Goal: Information Seeking & Learning: Learn about a topic

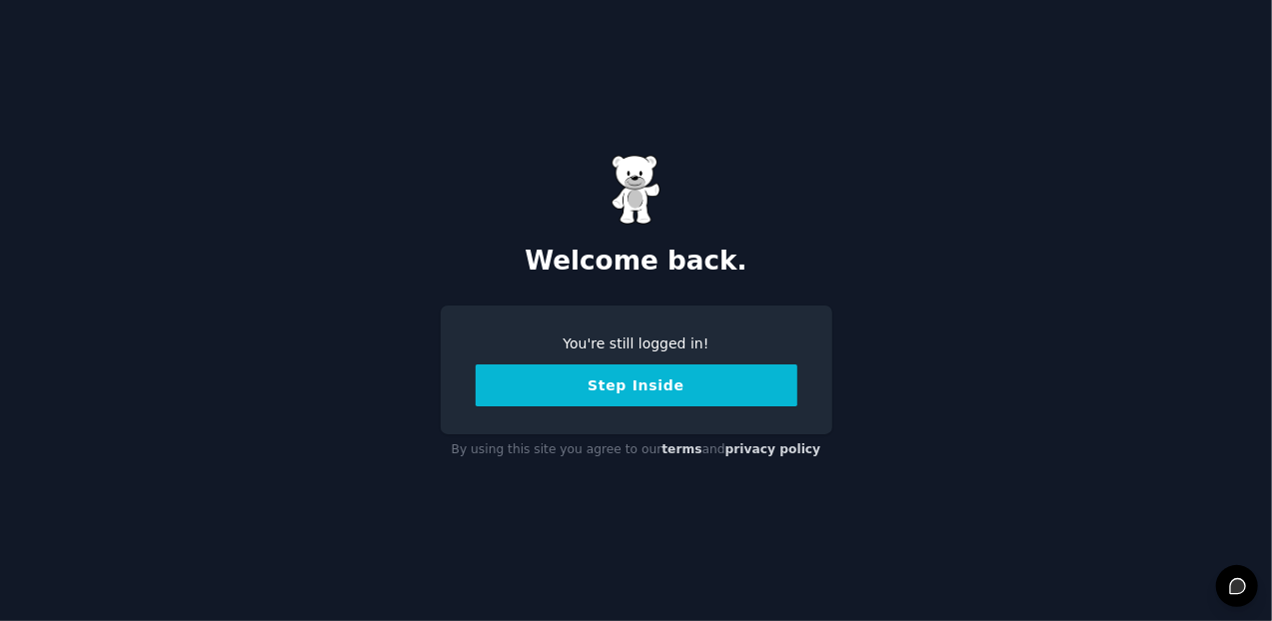
click at [680, 388] on button "Step Inside" at bounding box center [636, 386] width 322 height 42
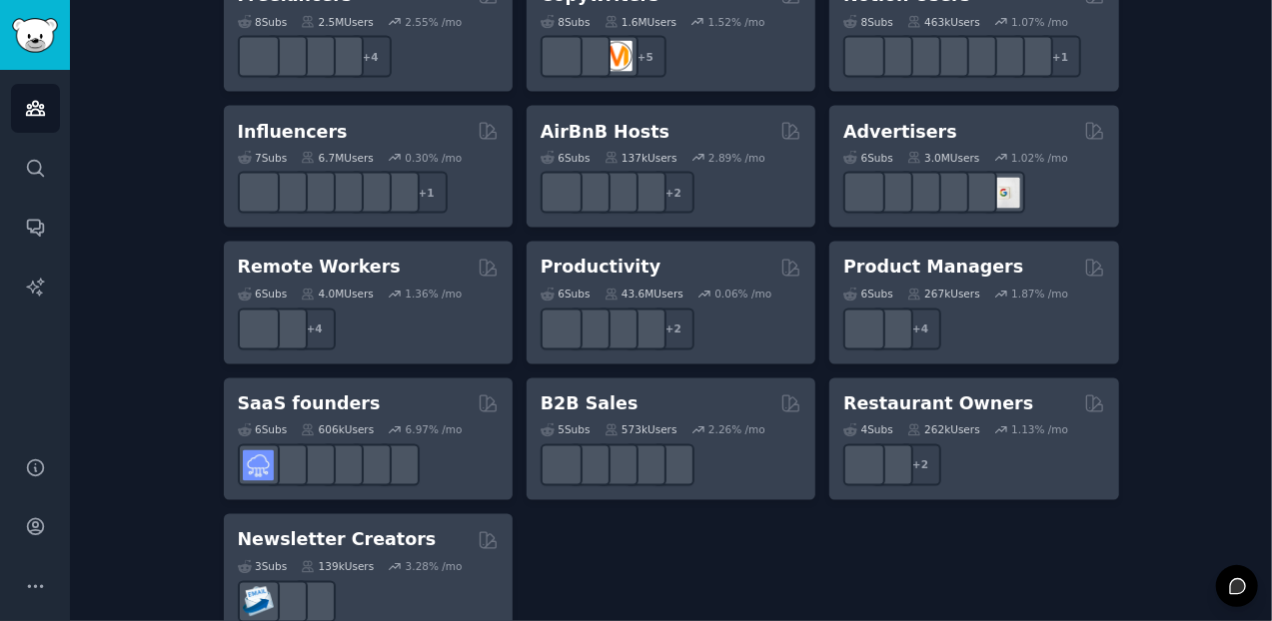
scroll to position [1681, 0]
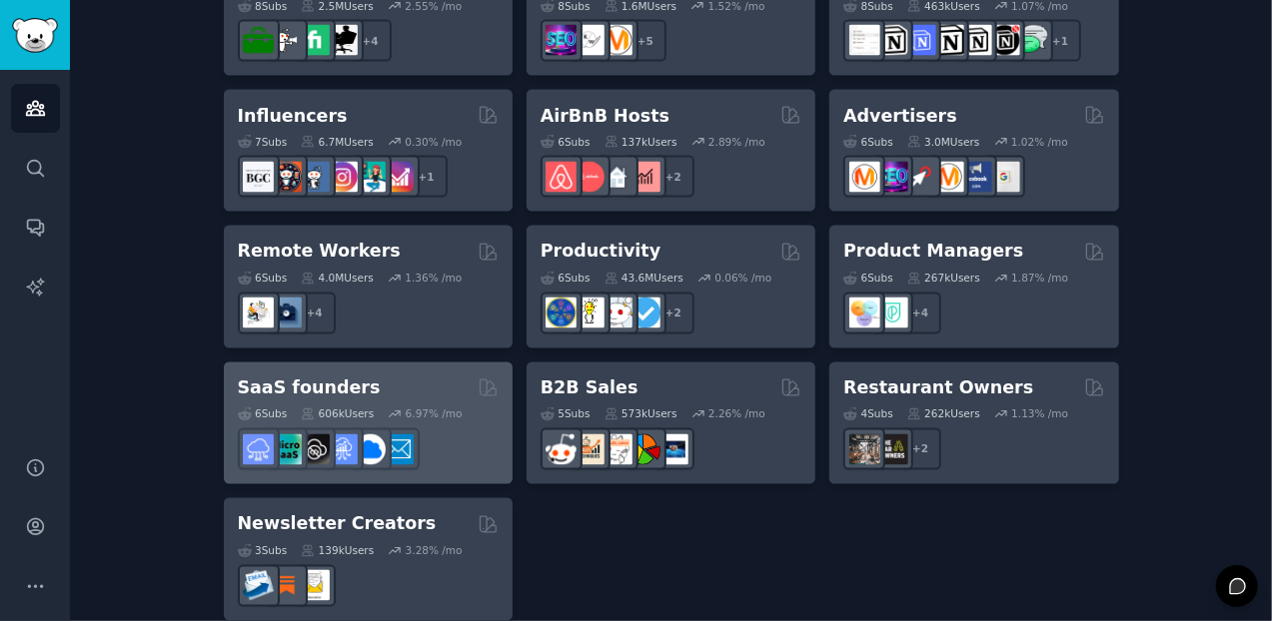
click at [440, 408] on div "6.97 % /mo" at bounding box center [434, 415] width 57 height 14
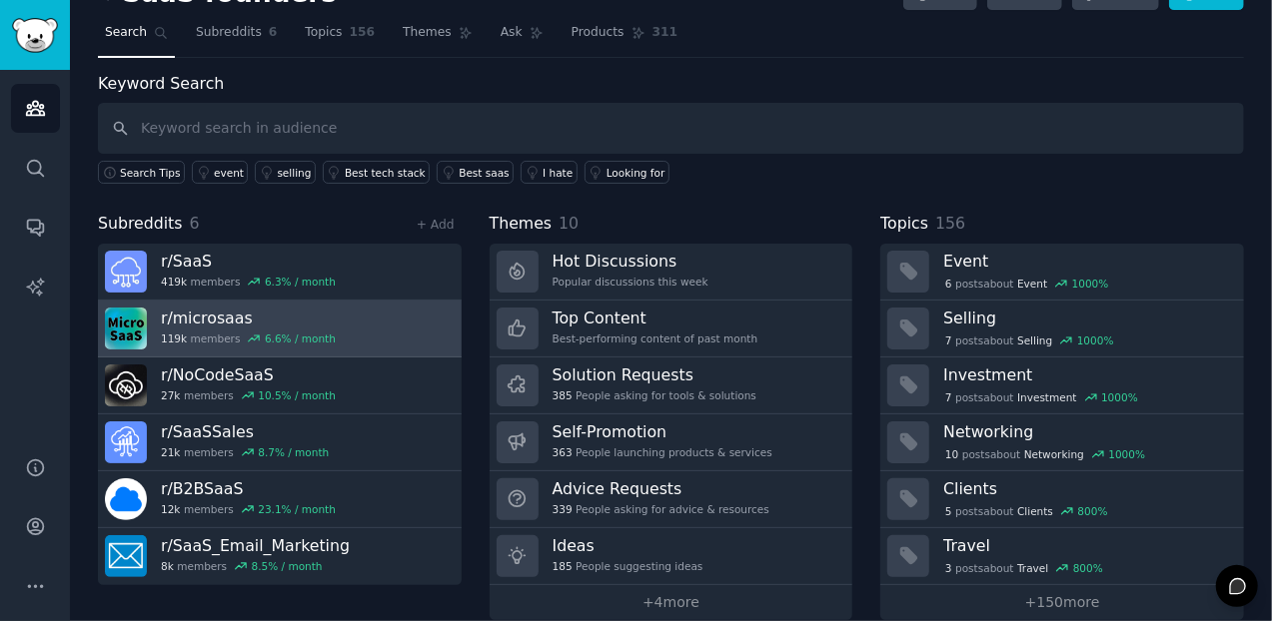
scroll to position [63, 0]
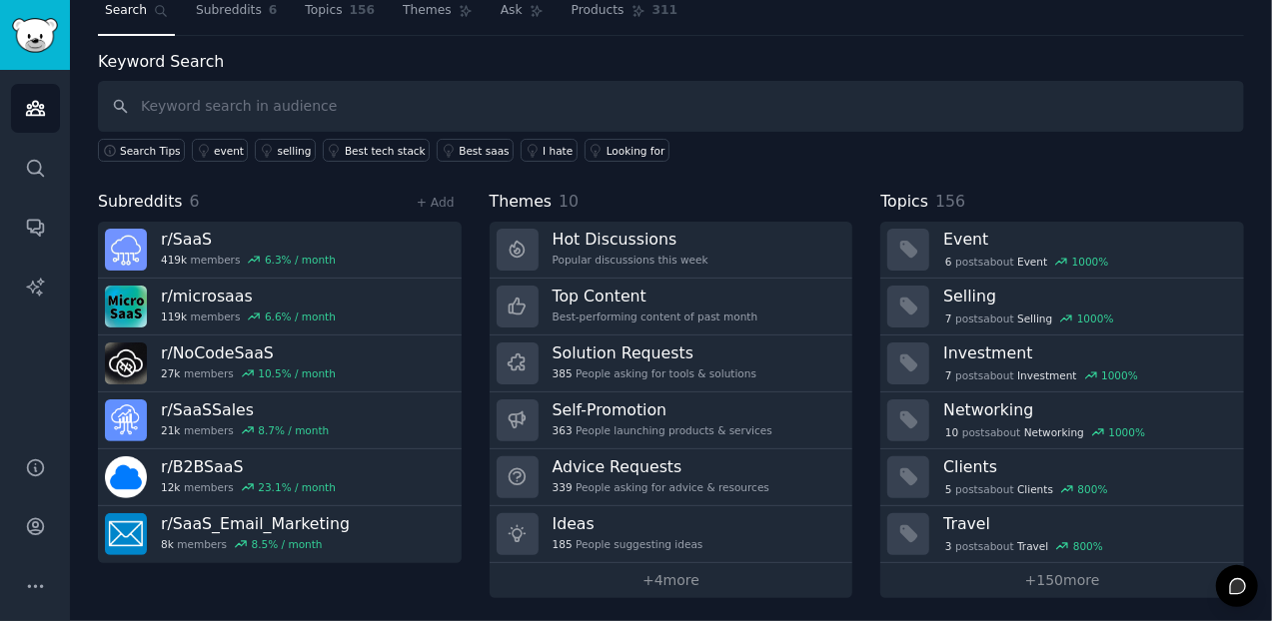
click at [1195, 37] on div "SaaS founders Info Edit Share Add Search Subreddits 6 Topics 156 Themes Ask Pro…" at bounding box center [671, 281] width 1146 height 633
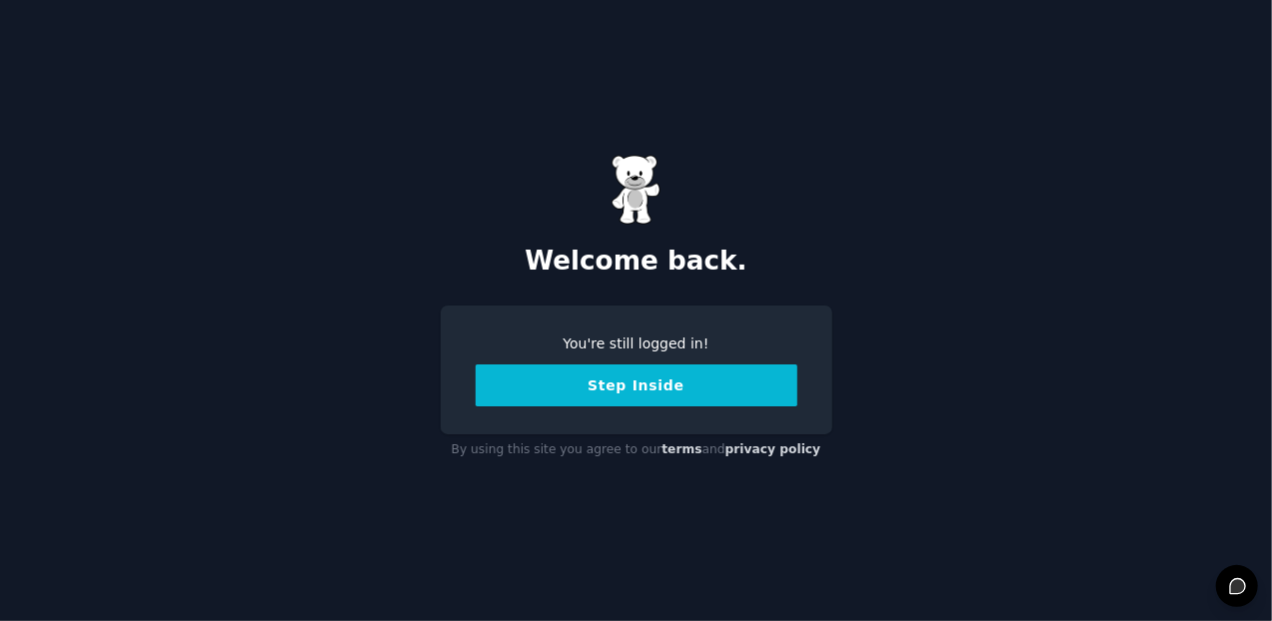
click at [650, 387] on button "Step Inside" at bounding box center [636, 386] width 322 height 42
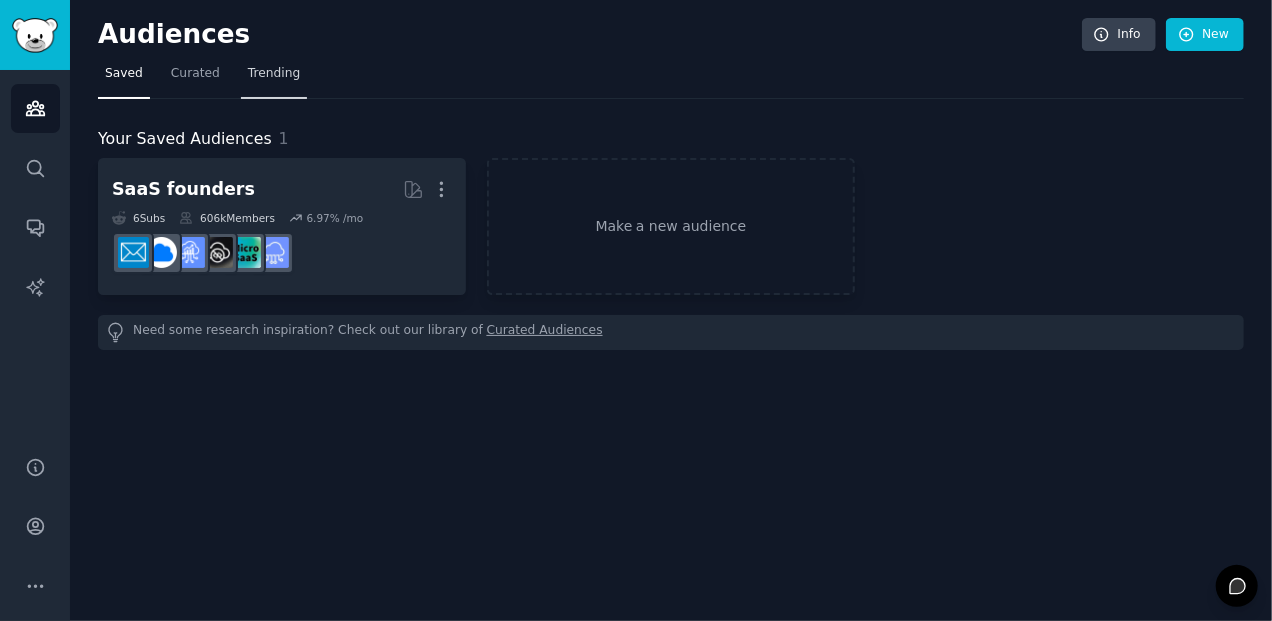
click at [264, 71] on span "Trending" at bounding box center [274, 74] width 52 height 18
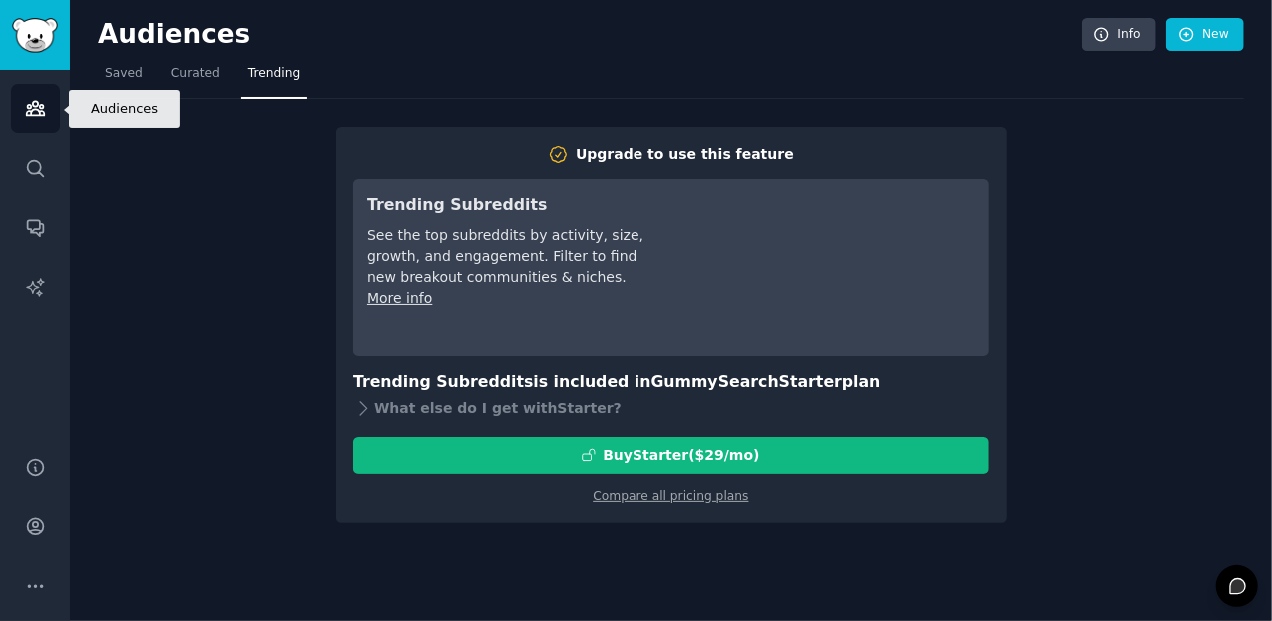
click at [41, 110] on icon "Sidebar" at bounding box center [35, 109] width 18 height 14
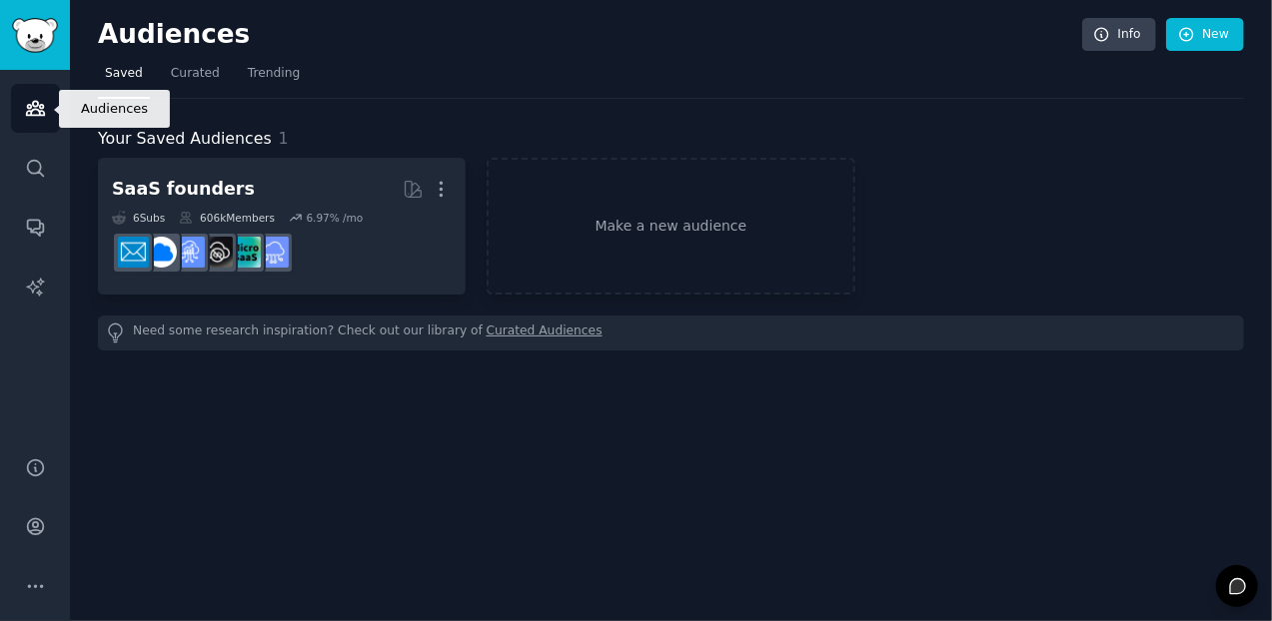
click at [34, 109] on icon "Sidebar" at bounding box center [35, 109] width 18 height 14
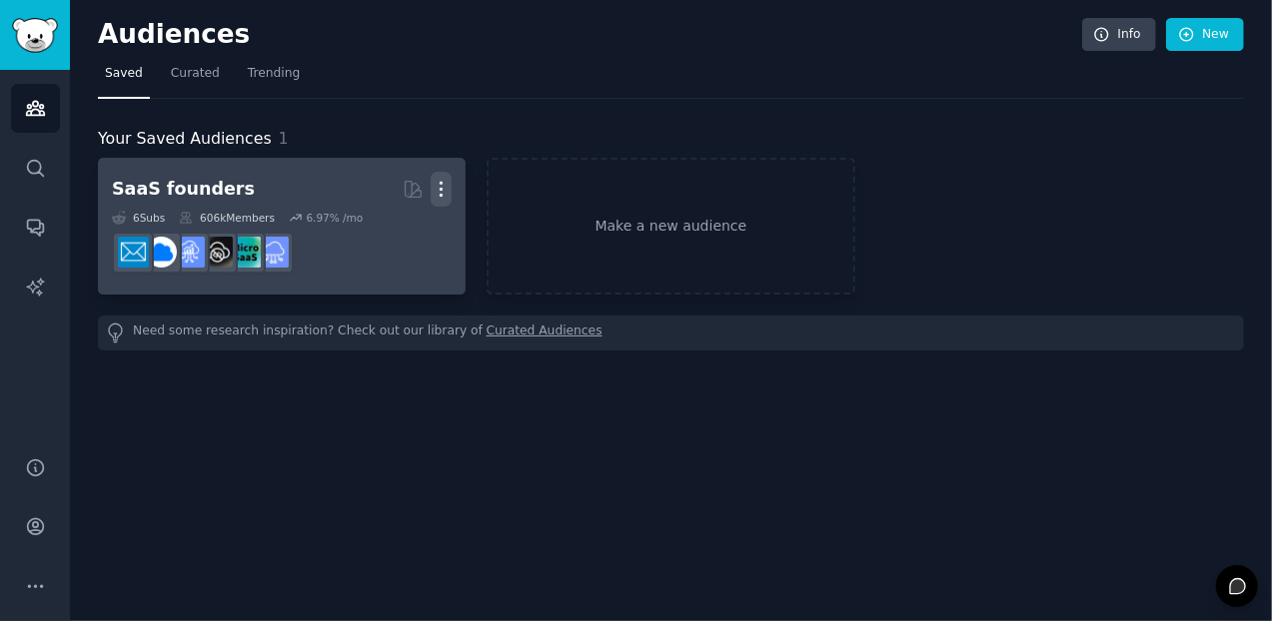
click at [444, 185] on icon "button" at bounding box center [440, 189] width 21 height 21
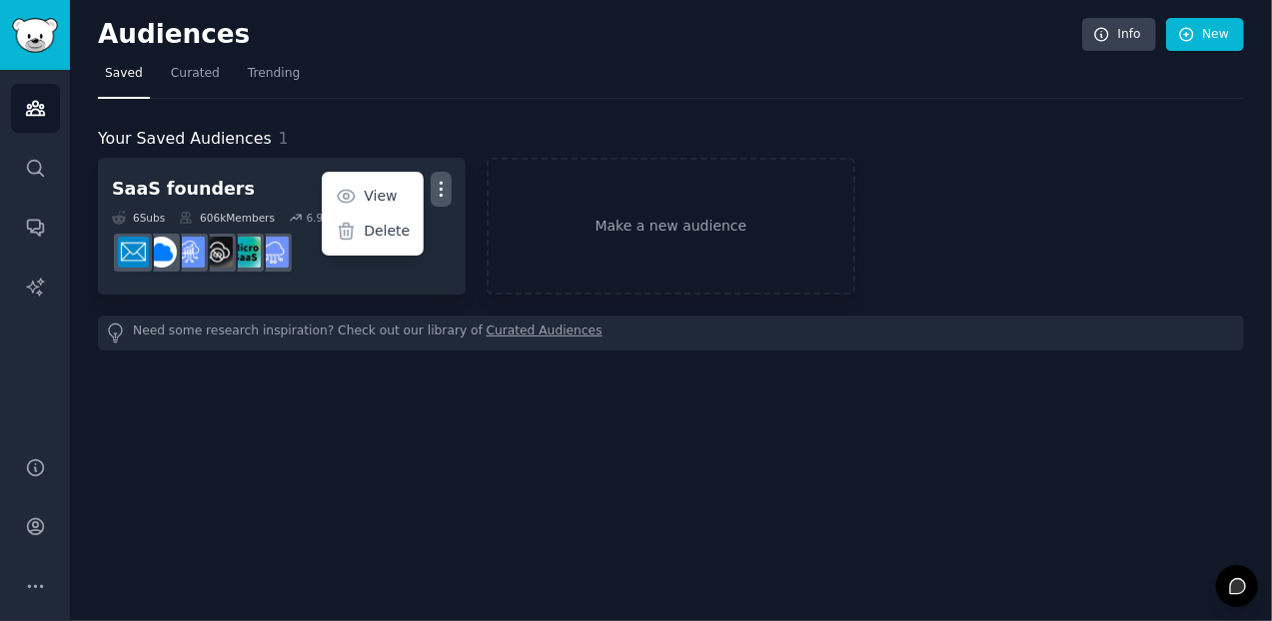
click at [497, 104] on div "Your Saved Audiences 1 SaaS founders More View Delete 6 Sub s 606k Members 6.97…" at bounding box center [671, 225] width 1146 height 252
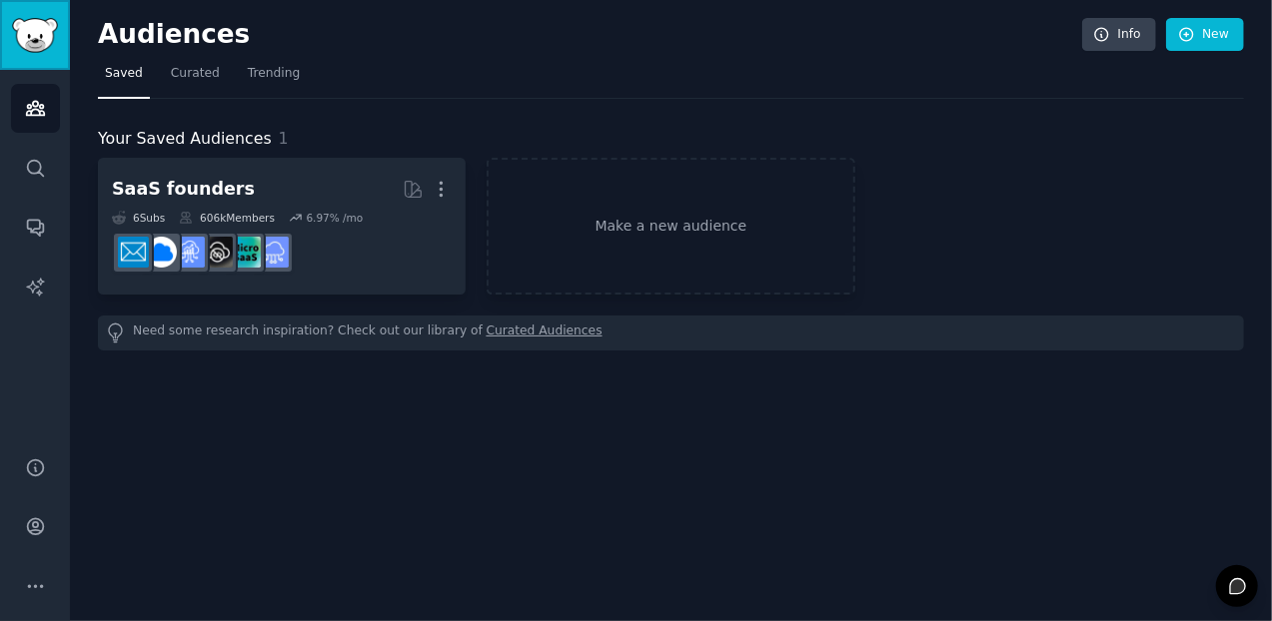
click at [42, 47] on img "Sidebar" at bounding box center [35, 35] width 46 height 35
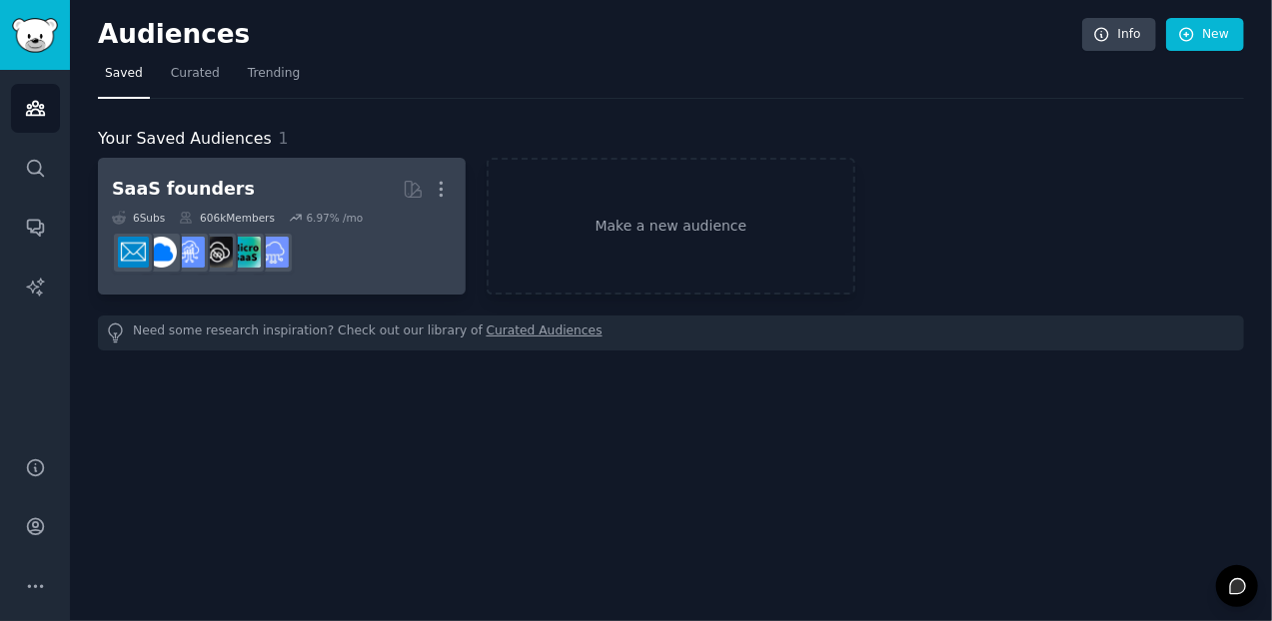
click at [398, 225] on dd "r/SaaSSales" at bounding box center [282, 253] width 340 height 56
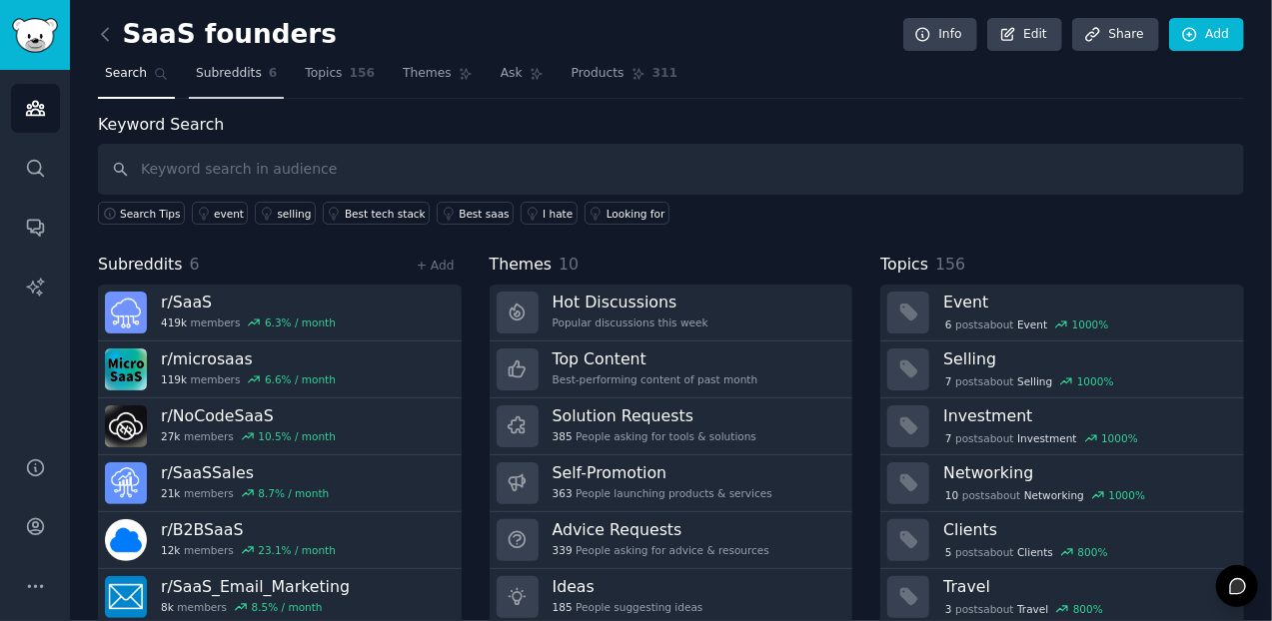
click at [234, 77] on span "Subreddits" at bounding box center [229, 74] width 66 height 18
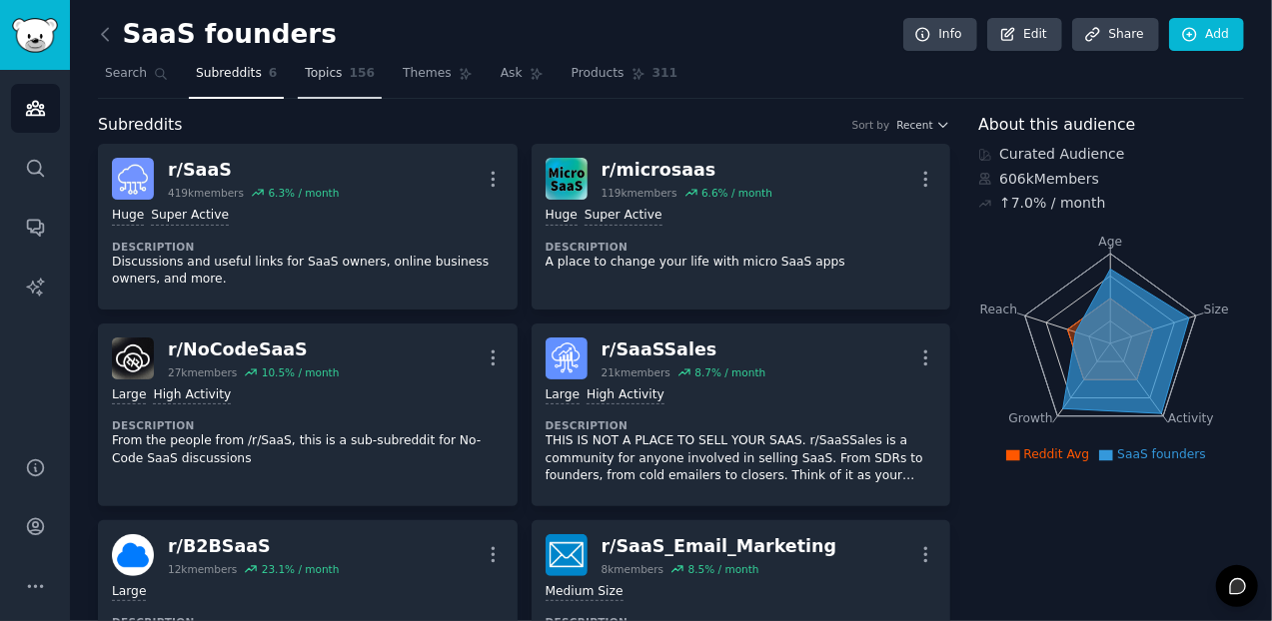
click at [310, 77] on span "Topics" at bounding box center [323, 74] width 37 height 18
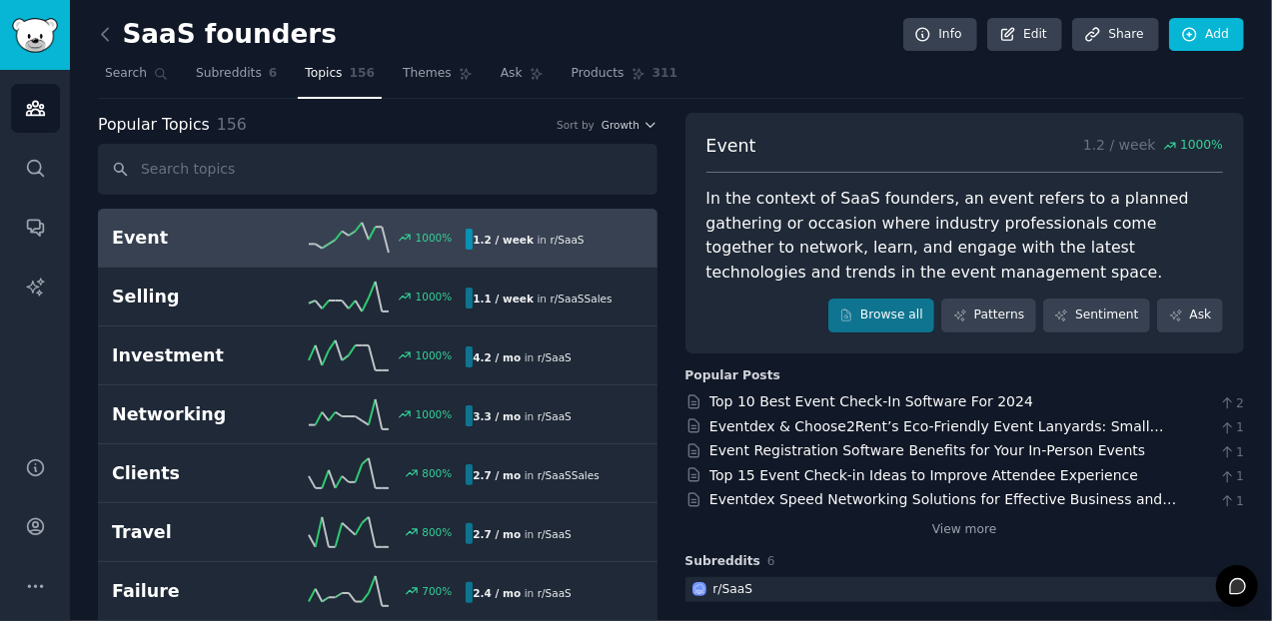
click at [146, 226] on h2 "Event" at bounding box center [200, 238] width 177 height 25
click at [45, 225] on icon "Sidebar" at bounding box center [35, 227] width 21 height 21
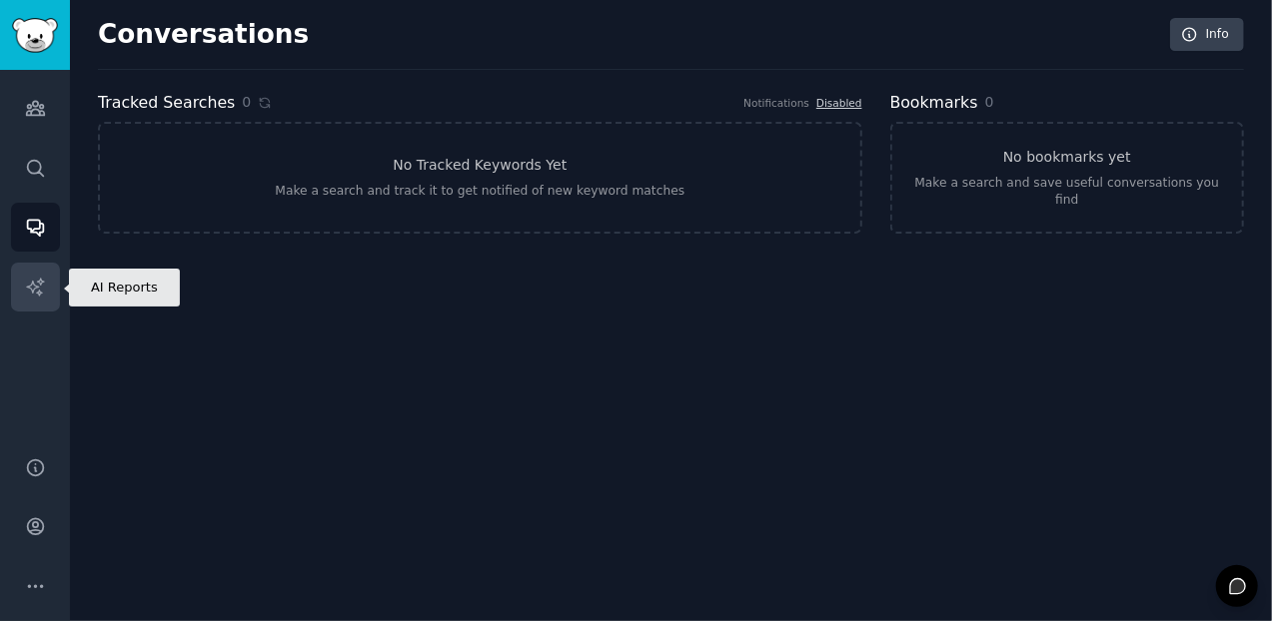
click at [36, 289] on icon "Sidebar" at bounding box center [35, 287] width 21 height 21
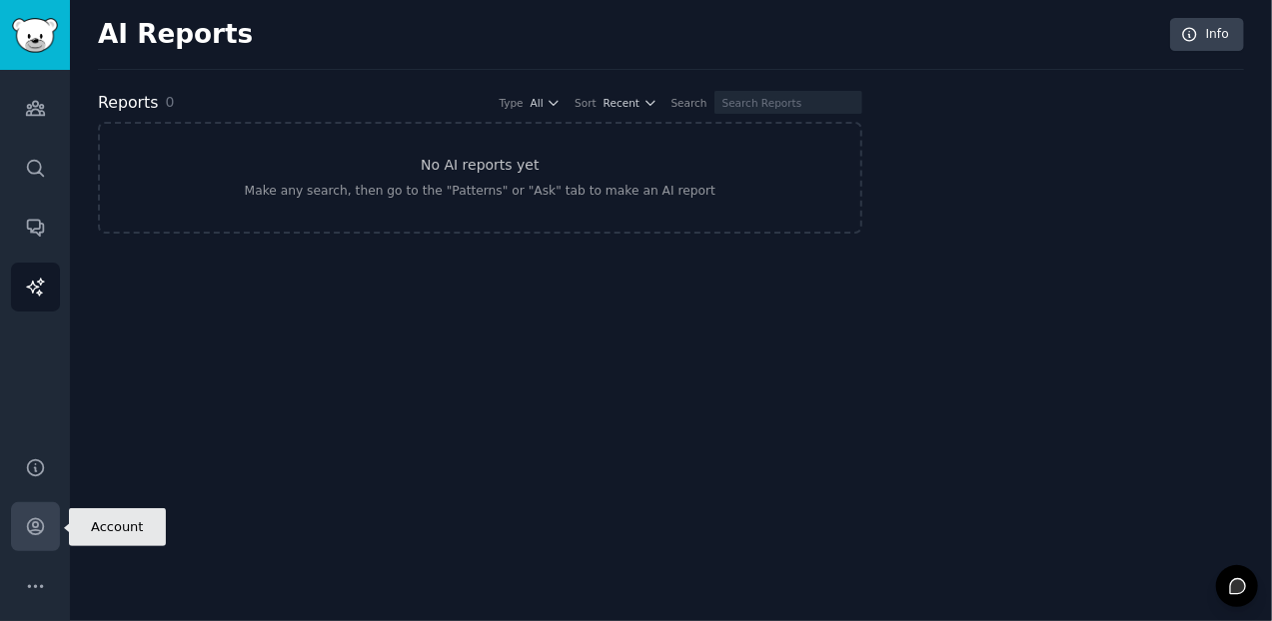
click at [40, 525] on icon "Sidebar" at bounding box center [35, 526] width 21 height 21
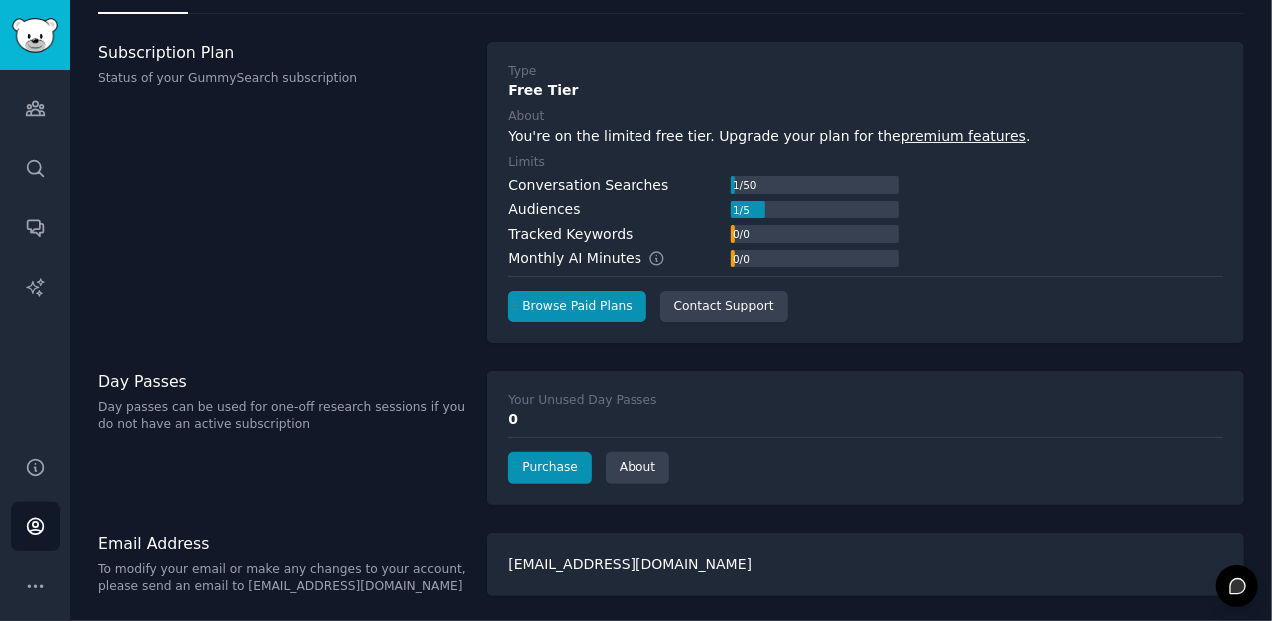
scroll to position [84, 0]
click at [33, 584] on icon "Sidebar" at bounding box center [35, 586] width 21 height 21
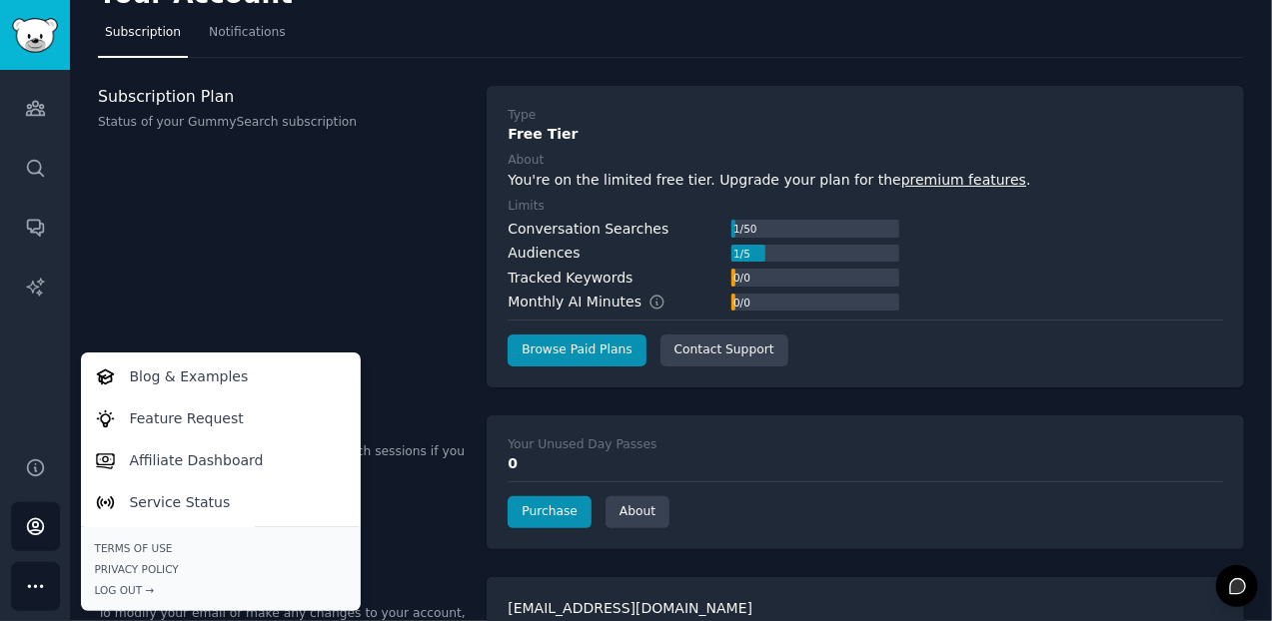
scroll to position [0, 0]
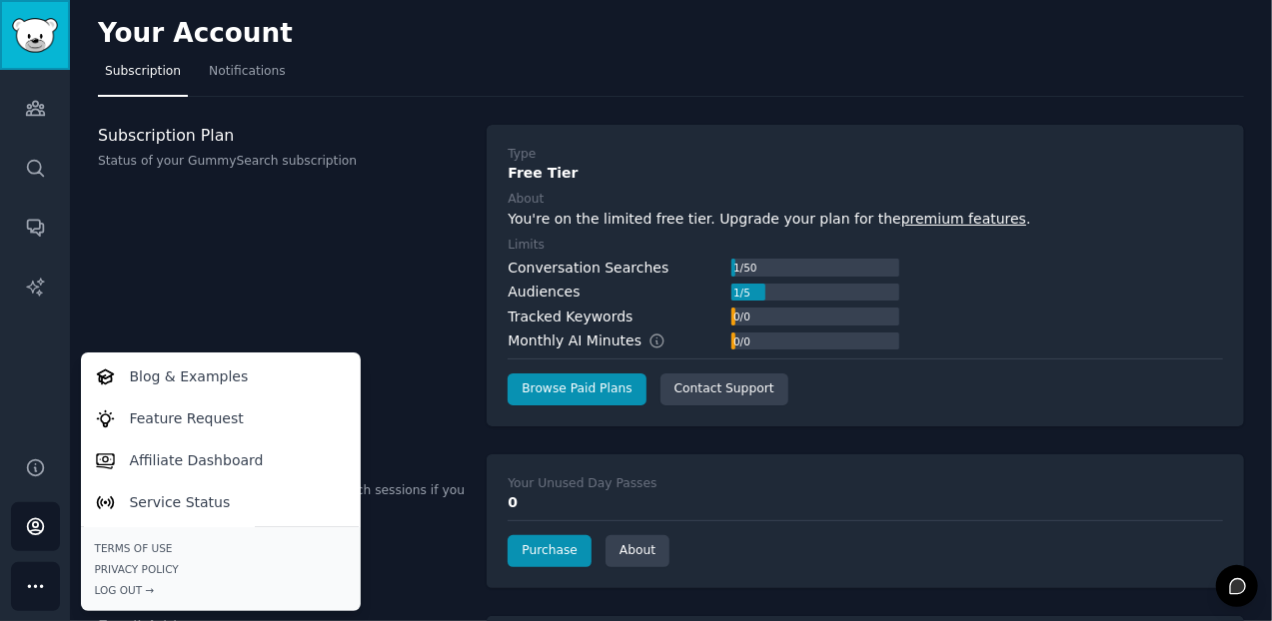
click at [21, 40] on img "Sidebar" at bounding box center [35, 35] width 46 height 35
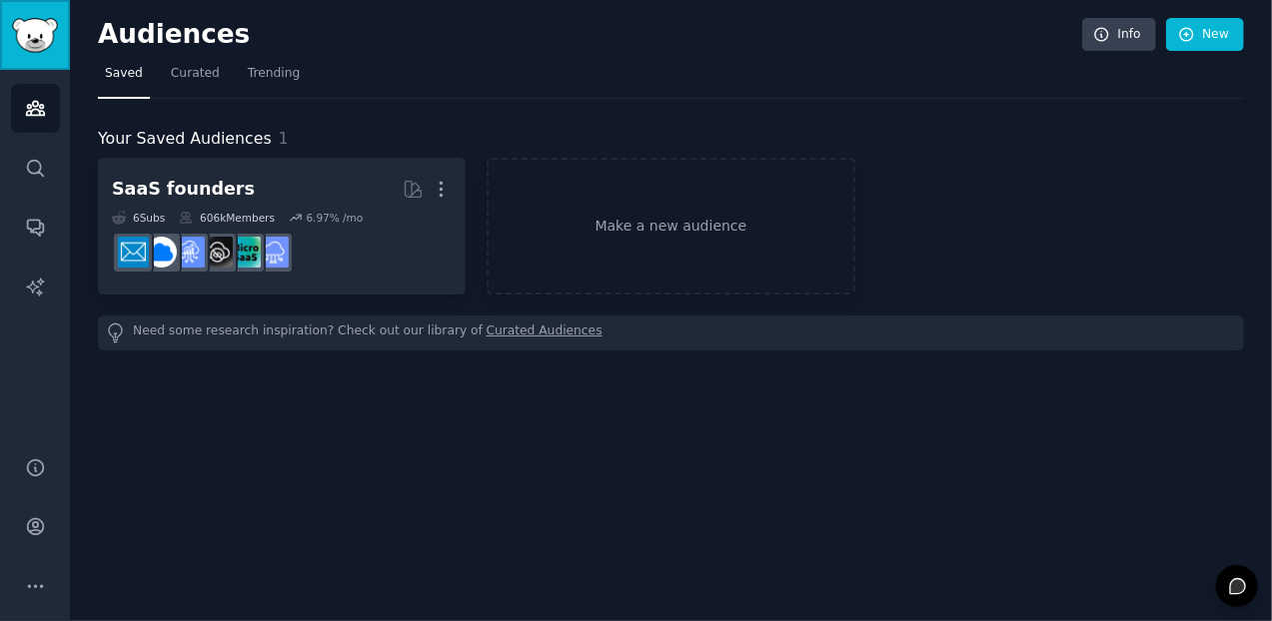
click at [23, 40] on img "Sidebar" at bounding box center [35, 35] width 46 height 35
click at [192, 70] on span "Curated" at bounding box center [195, 74] width 49 height 18
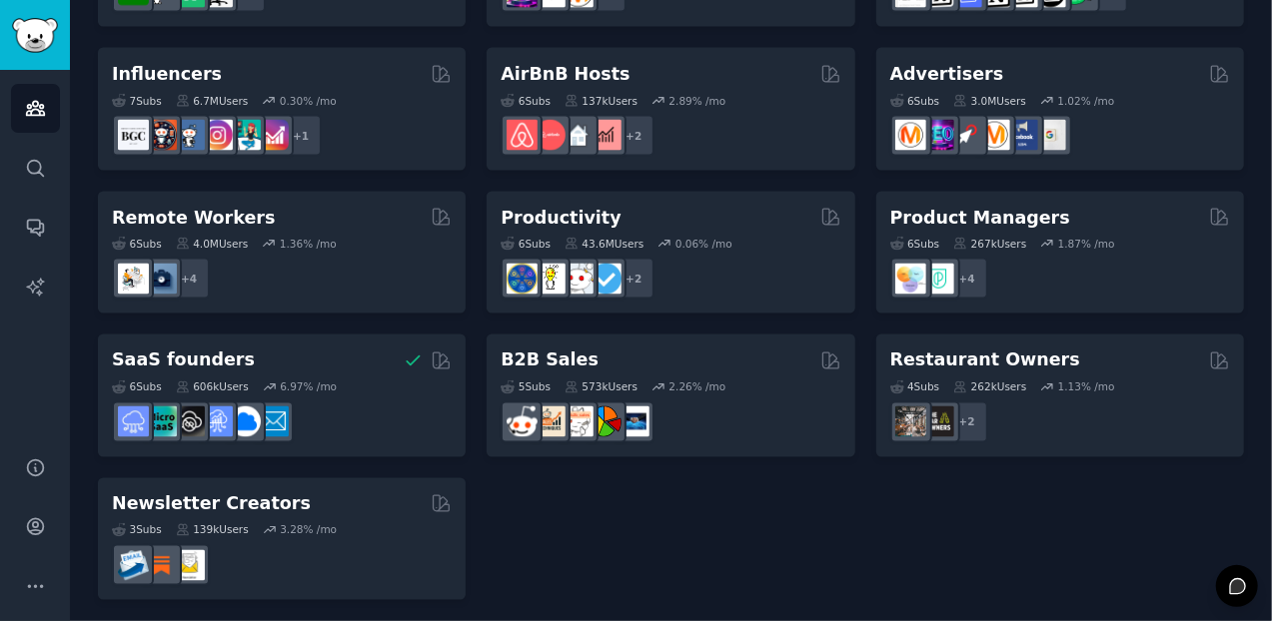
scroll to position [1549, 0]
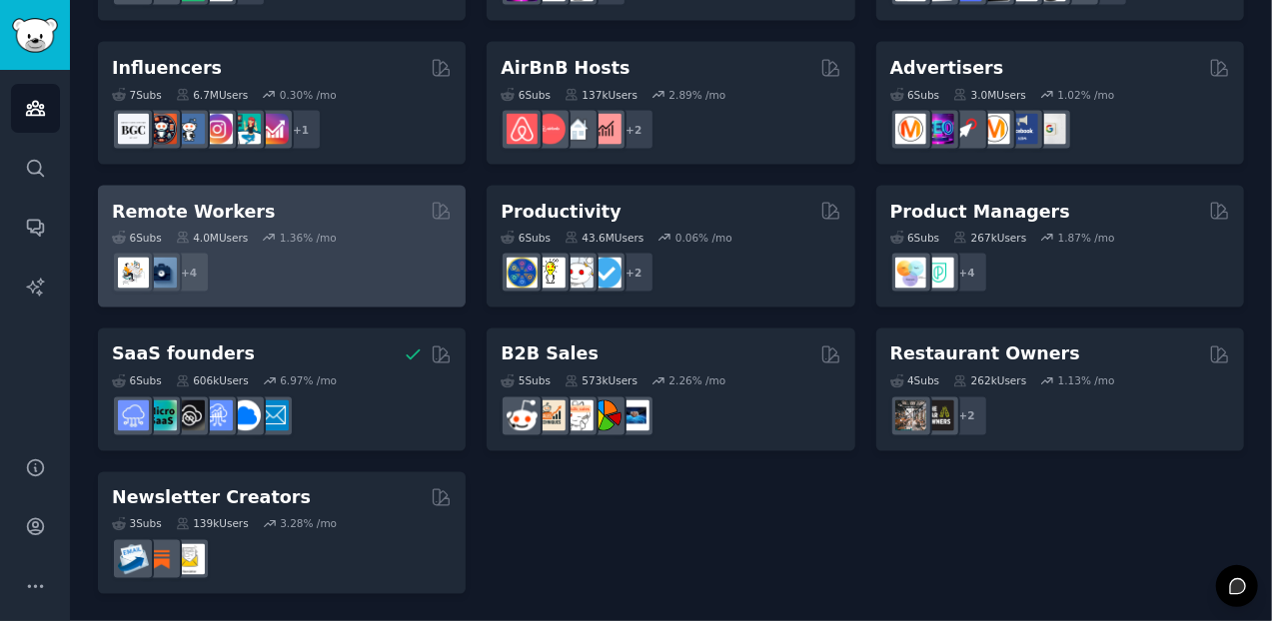
click at [306, 275] on div "+ 4" at bounding box center [282, 273] width 340 height 42
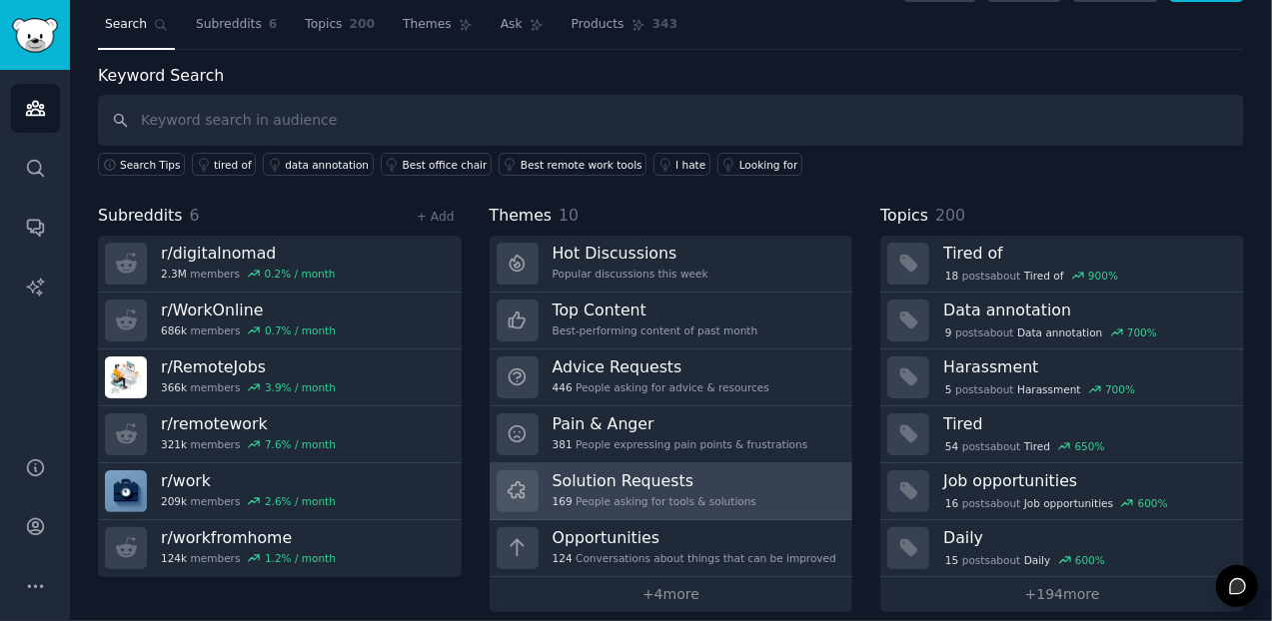
scroll to position [63, 0]
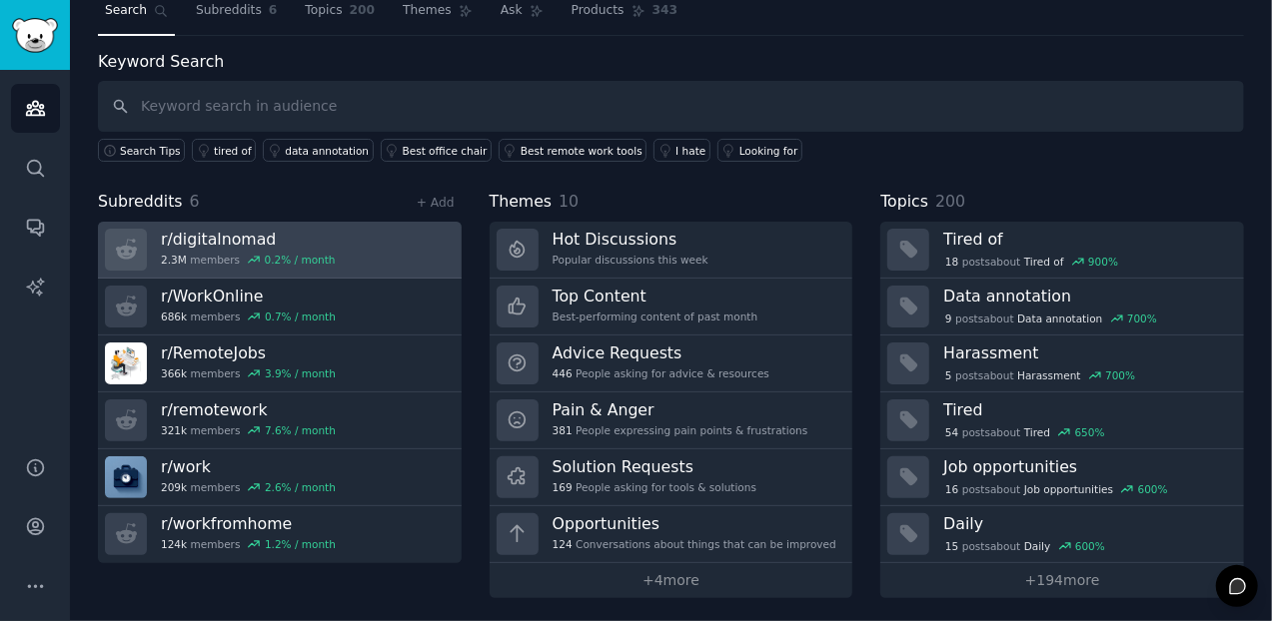
click at [240, 240] on h3 "r/ digitalnomad" at bounding box center [248, 239] width 175 height 21
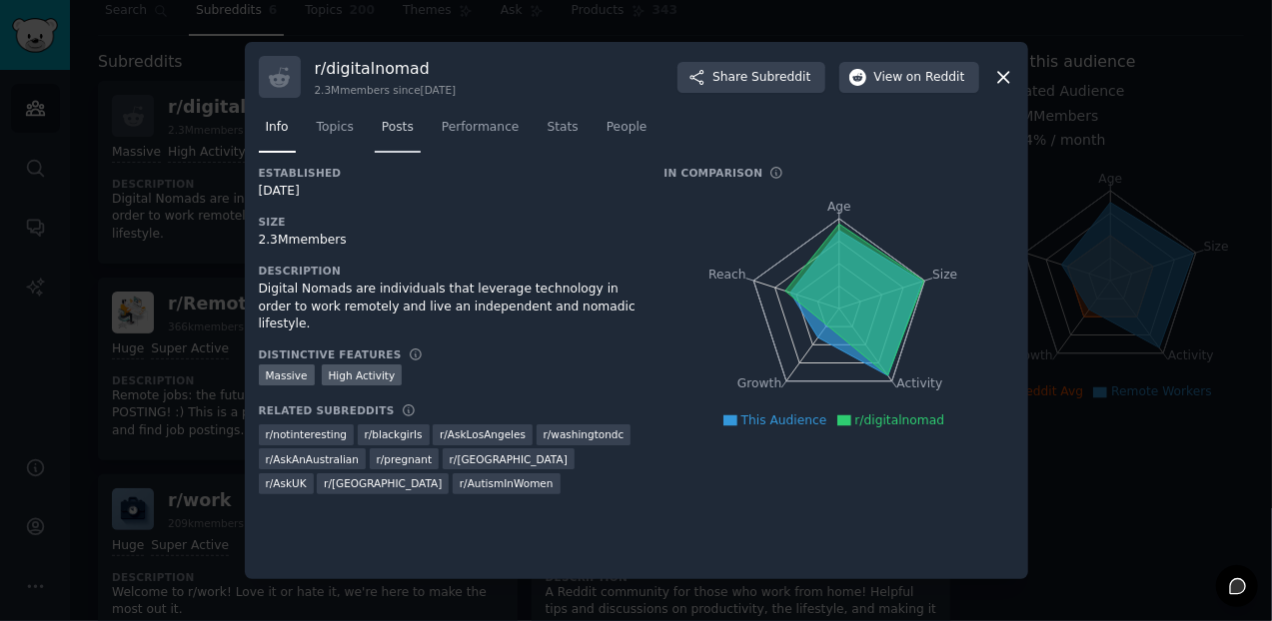
click at [386, 131] on span "Posts" at bounding box center [398, 128] width 32 height 18
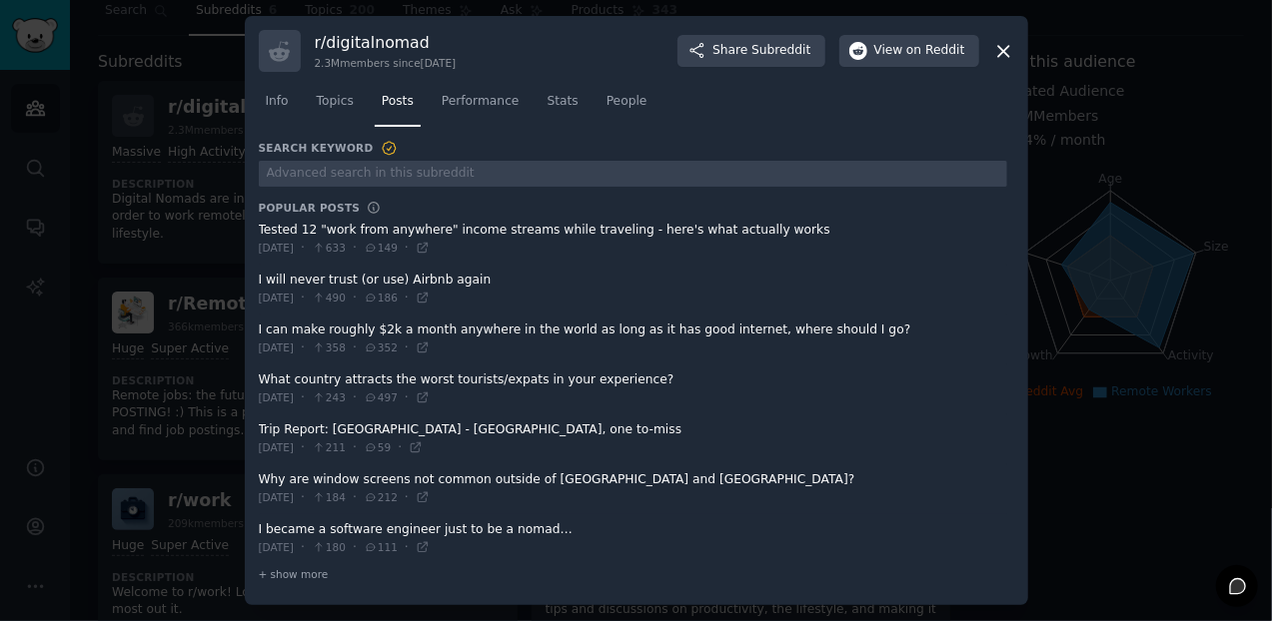
click at [998, 55] on icon at bounding box center [1003, 51] width 21 height 21
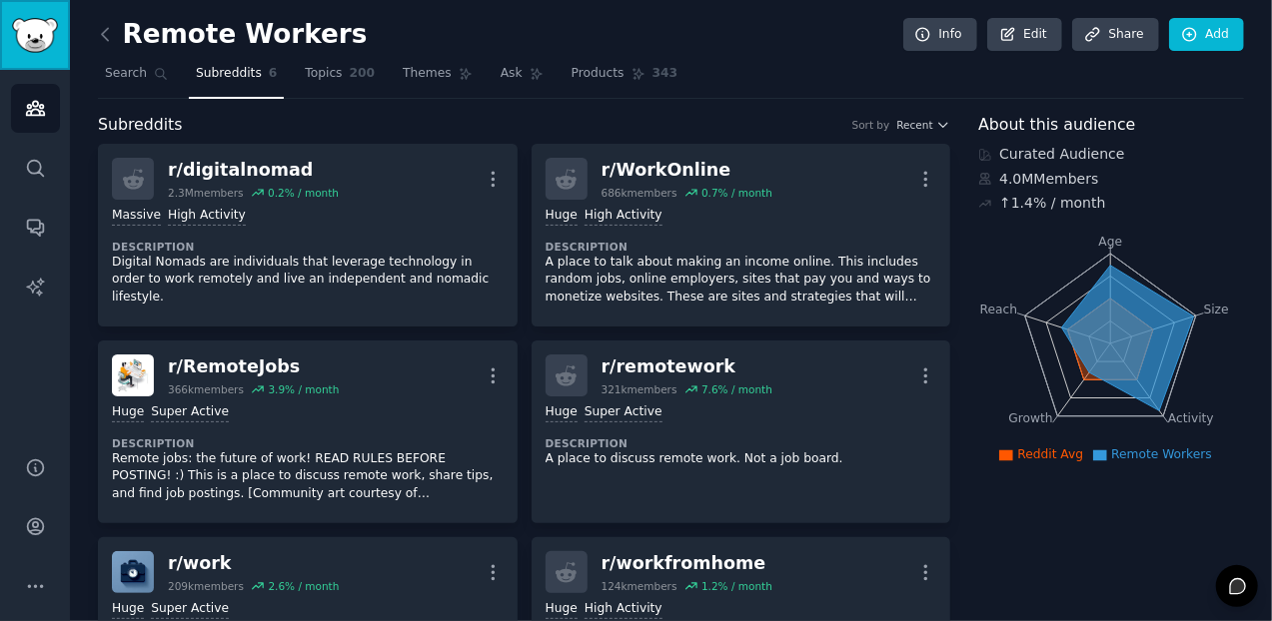
click at [32, 38] on img "Sidebar" at bounding box center [35, 35] width 46 height 35
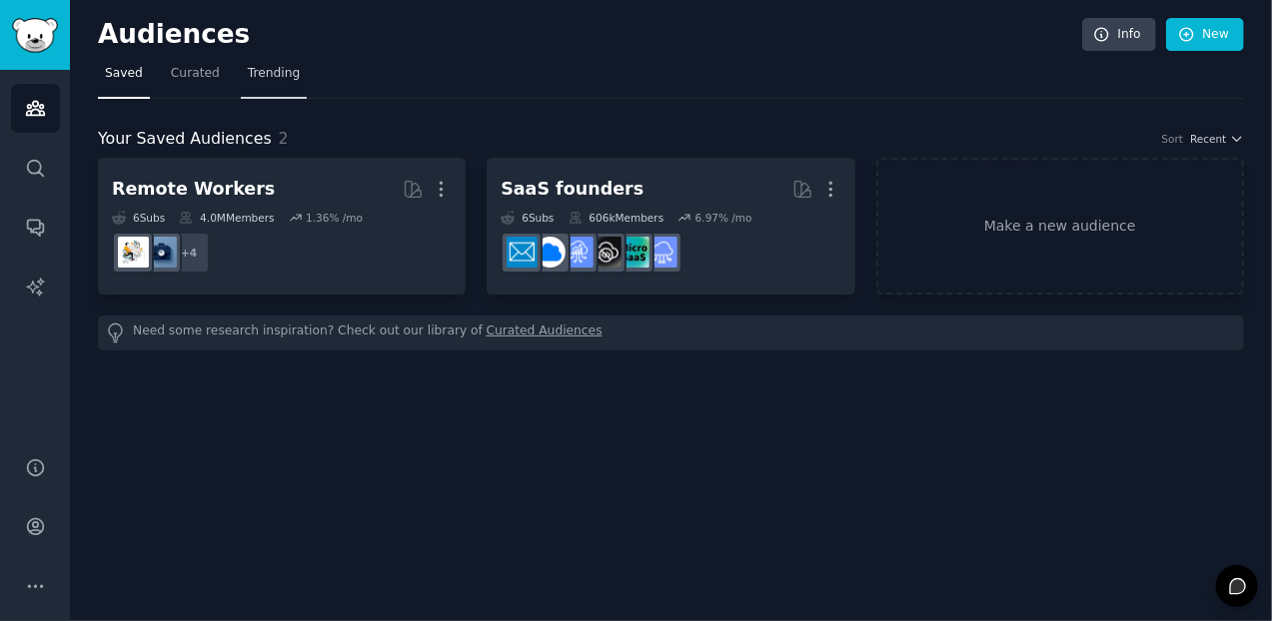
click at [271, 72] on span "Trending" at bounding box center [274, 74] width 52 height 18
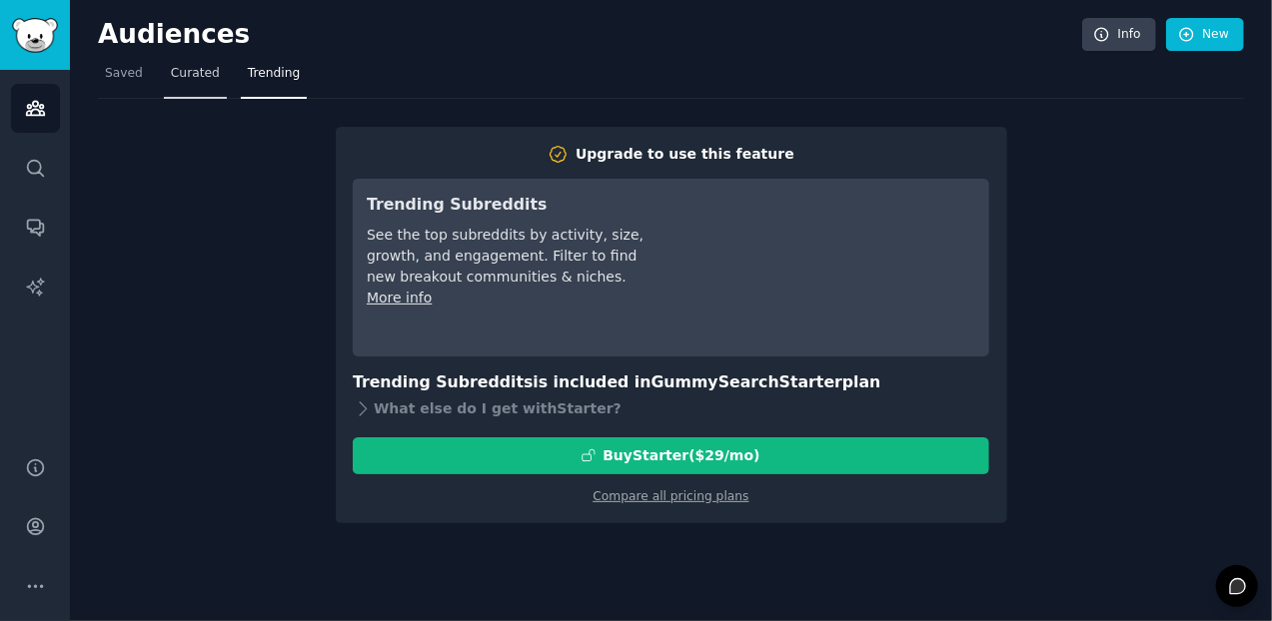
click at [201, 70] on span "Curated" at bounding box center [195, 74] width 49 height 18
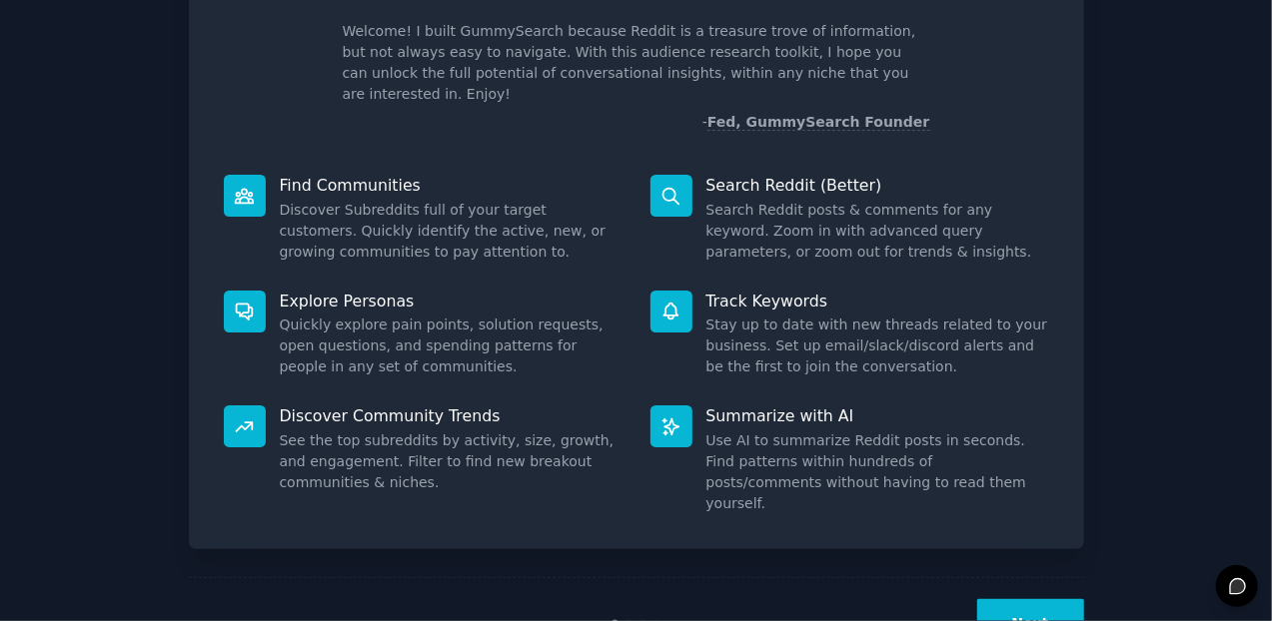
scroll to position [160, 0]
